Goal: Check status

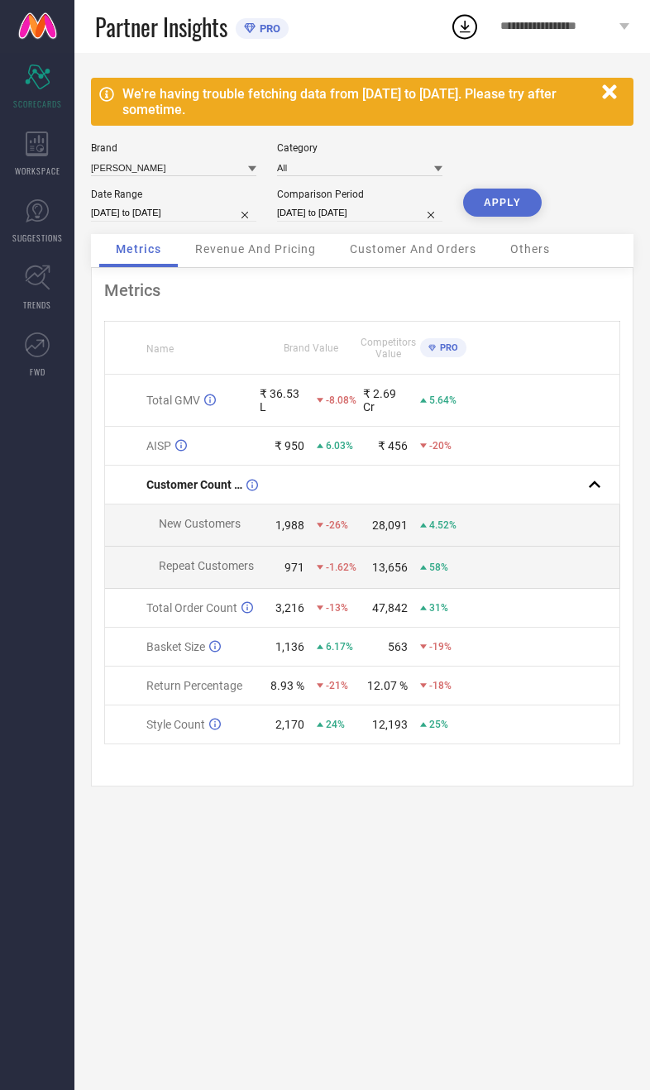
click at [501, 209] on button "APPLY" at bounding box center [502, 202] width 79 height 28
select select "8"
select select "2025"
select select "9"
select select "2025"
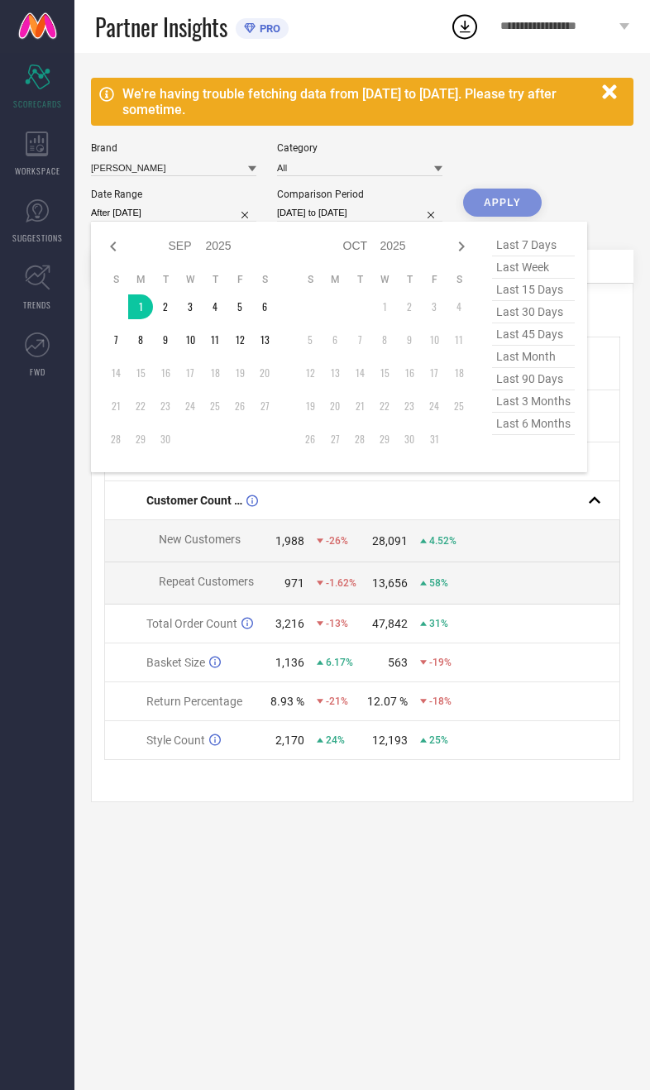
type input "[DATE] to [DATE]"
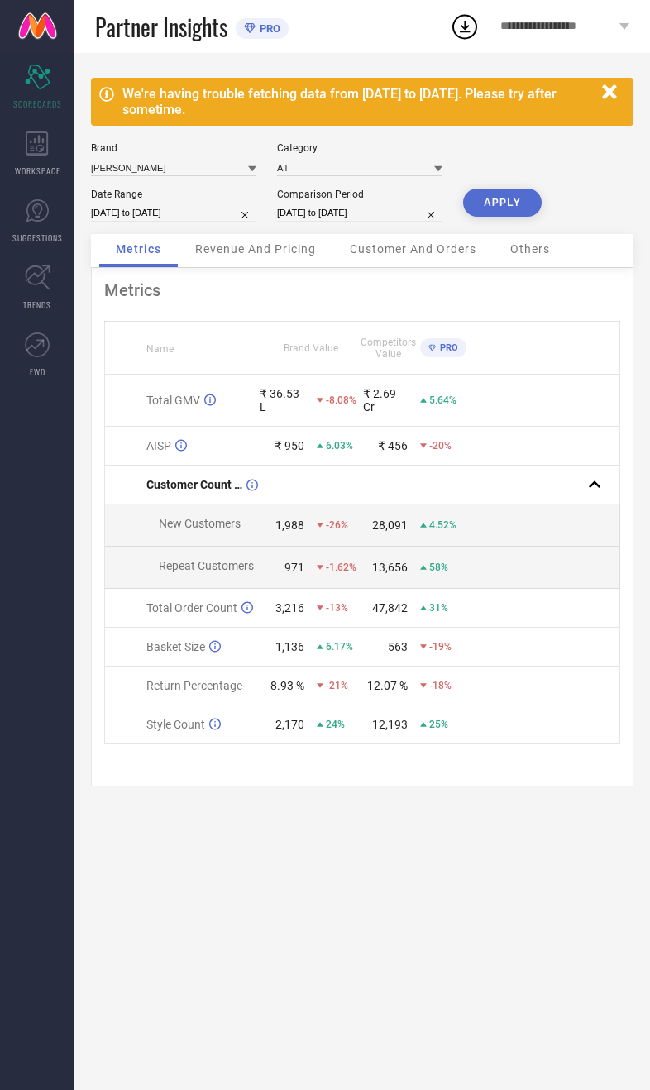
click at [513, 214] on button "APPLY" at bounding box center [502, 202] width 79 height 28
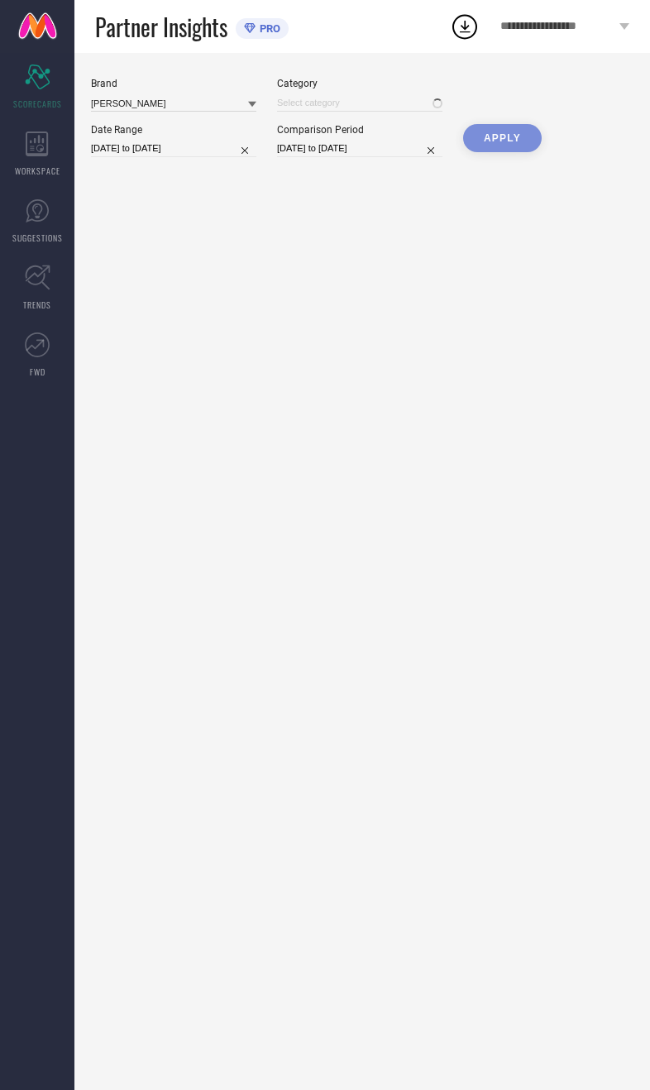
type input "All"
